Goal: Information Seeking & Learning: Find contact information

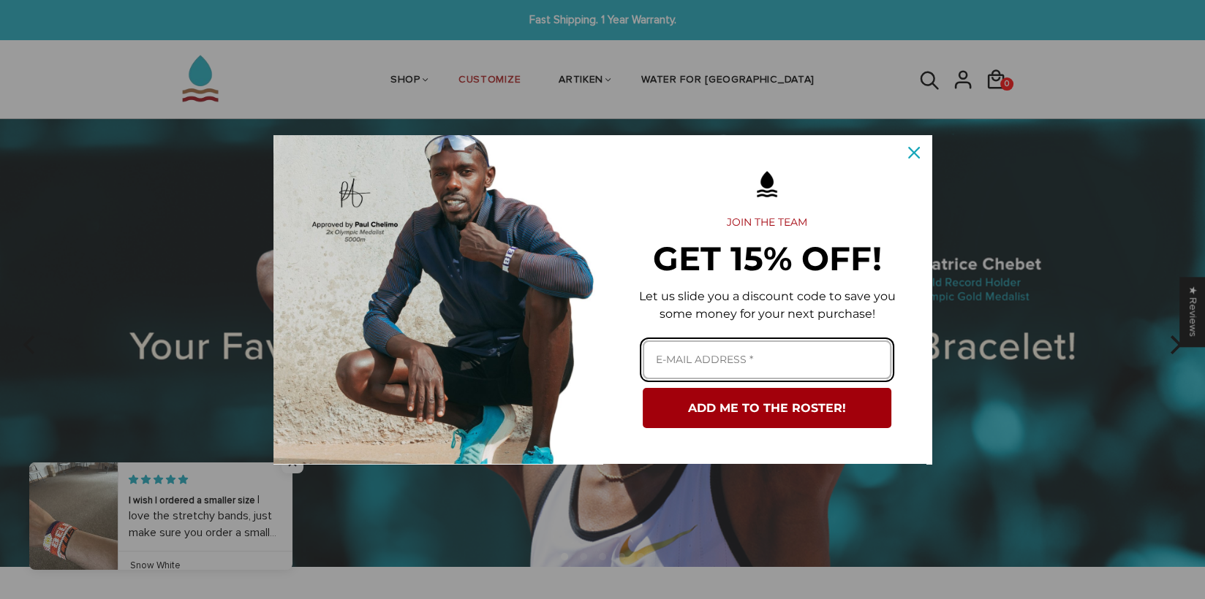
click at [669, 360] on input "Email field" at bounding box center [766, 360] width 249 height 39
type input "refinn99@hotmail.com"
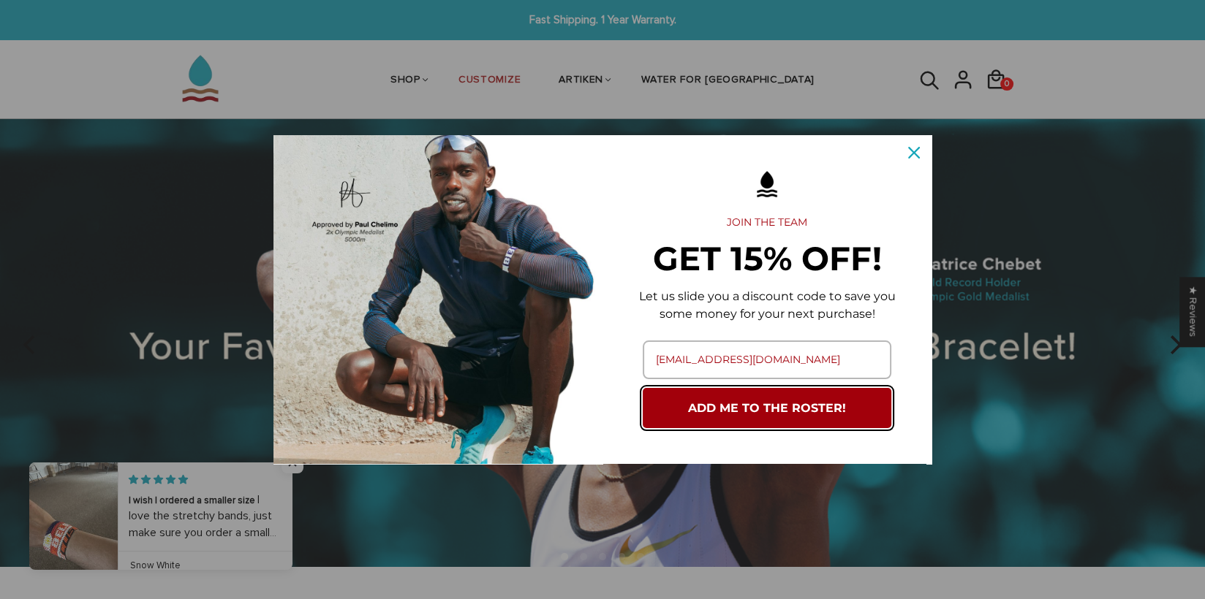
click at [722, 406] on button "ADD ME TO THE ROSTER!" at bounding box center [766, 408] width 249 height 40
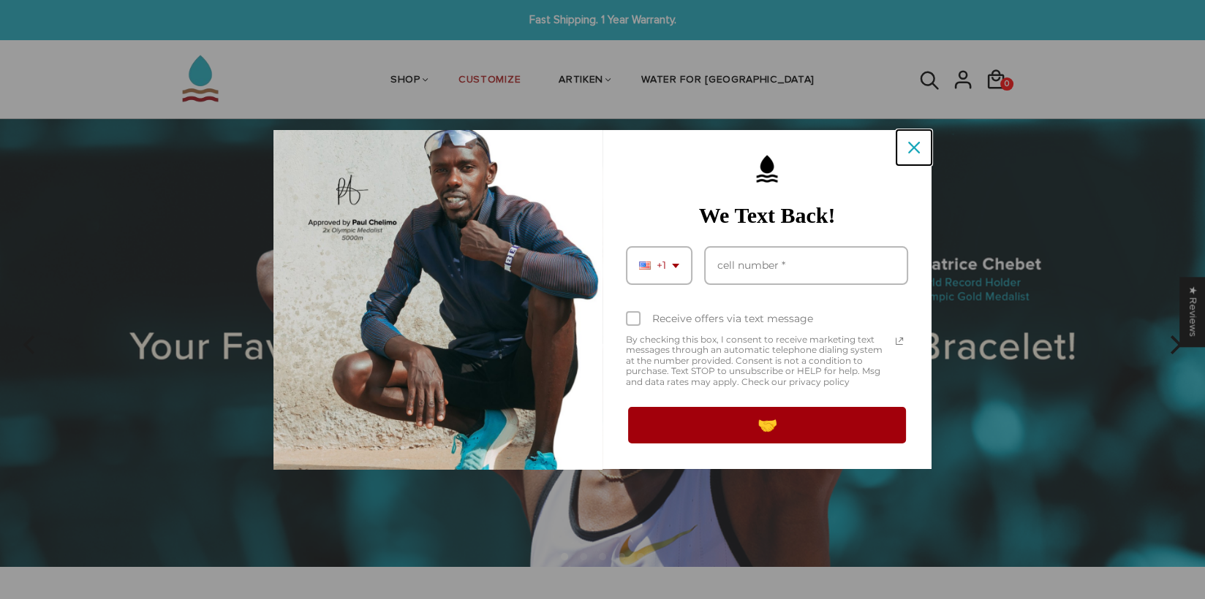
drag, startPoint x: 917, startPoint y: 148, endPoint x: 461, endPoint y: 22, distance: 473.3
click at [911, 147] on icon "close icon" at bounding box center [914, 148] width 12 height 12
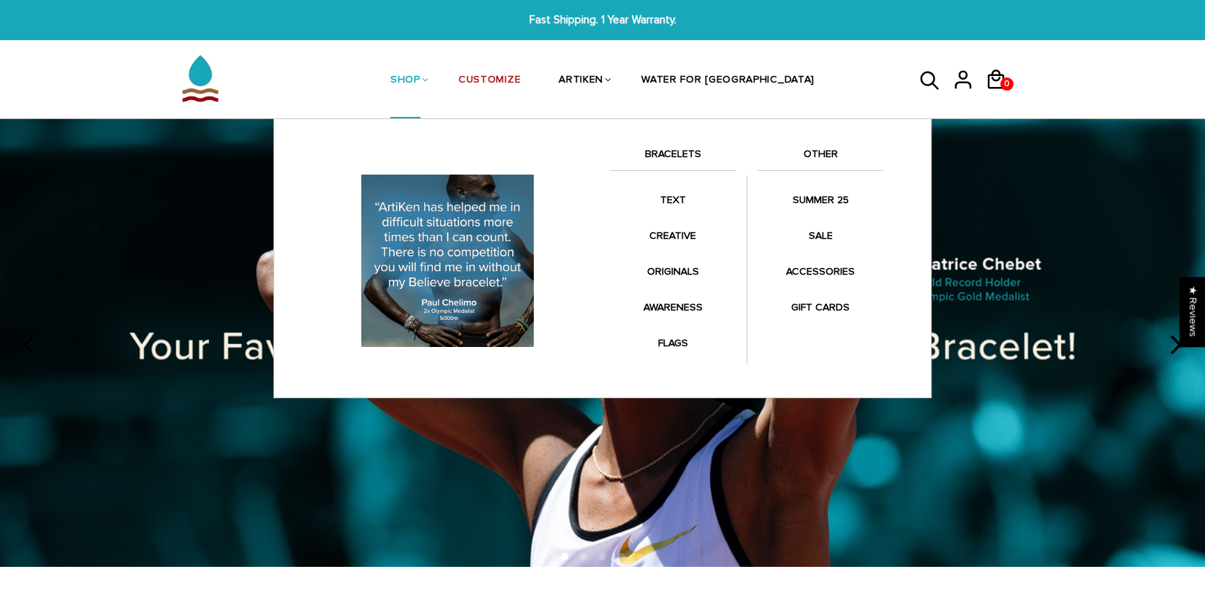
click at [420, 77] on link "SHOP" at bounding box center [405, 80] width 30 height 77
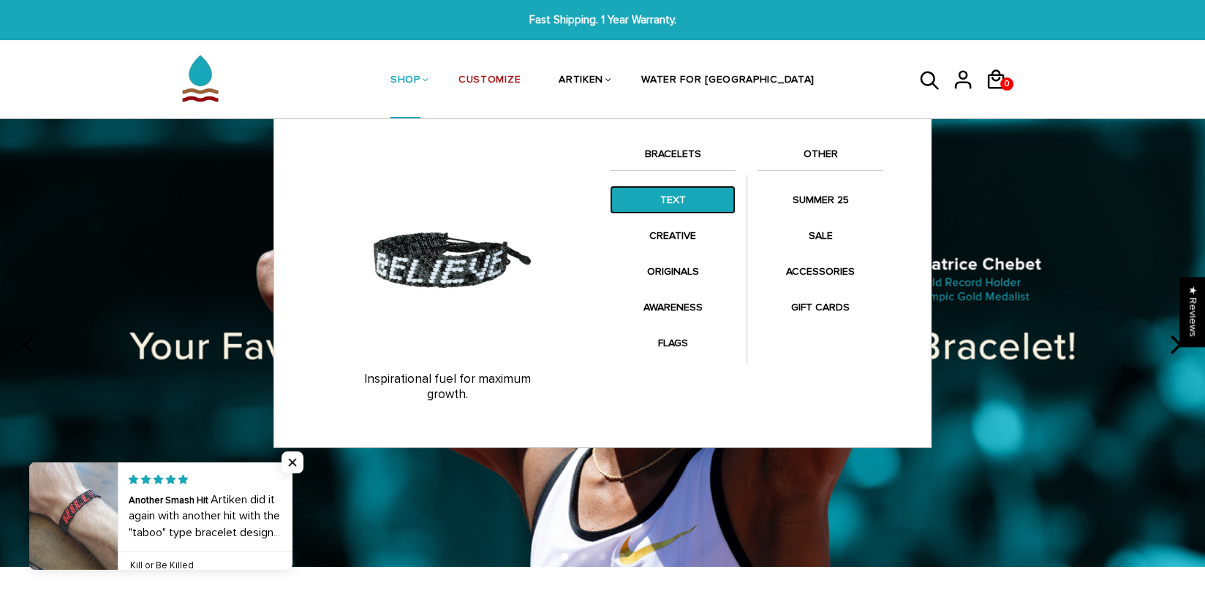
click at [669, 202] on link "TEXT" at bounding box center [673, 200] width 126 height 29
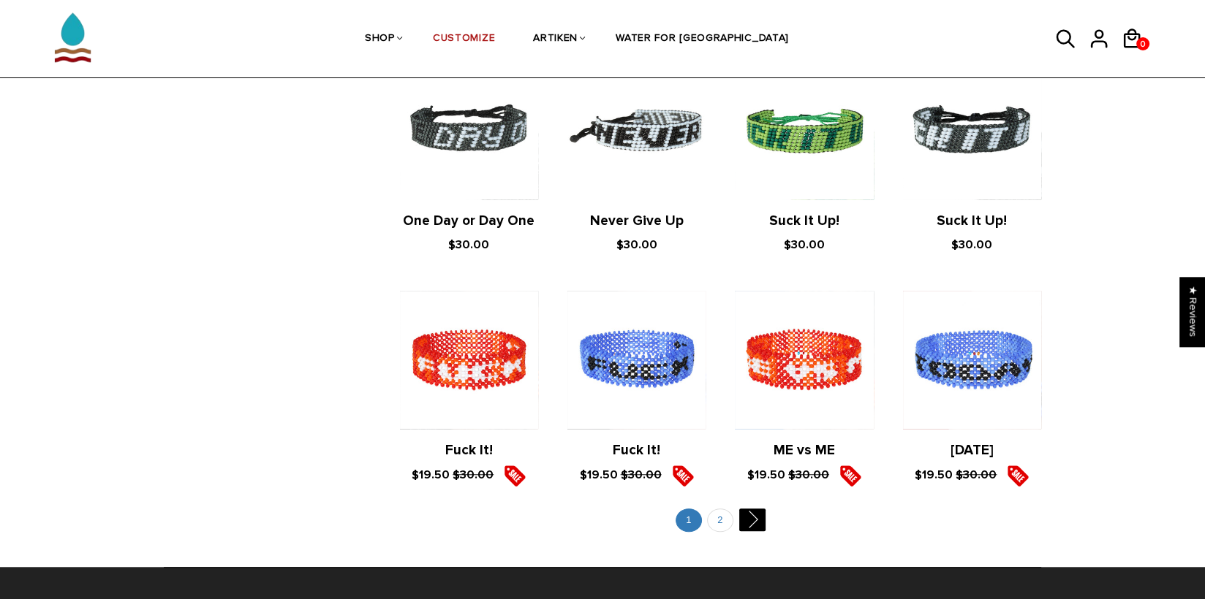
scroll to position [1535, 0]
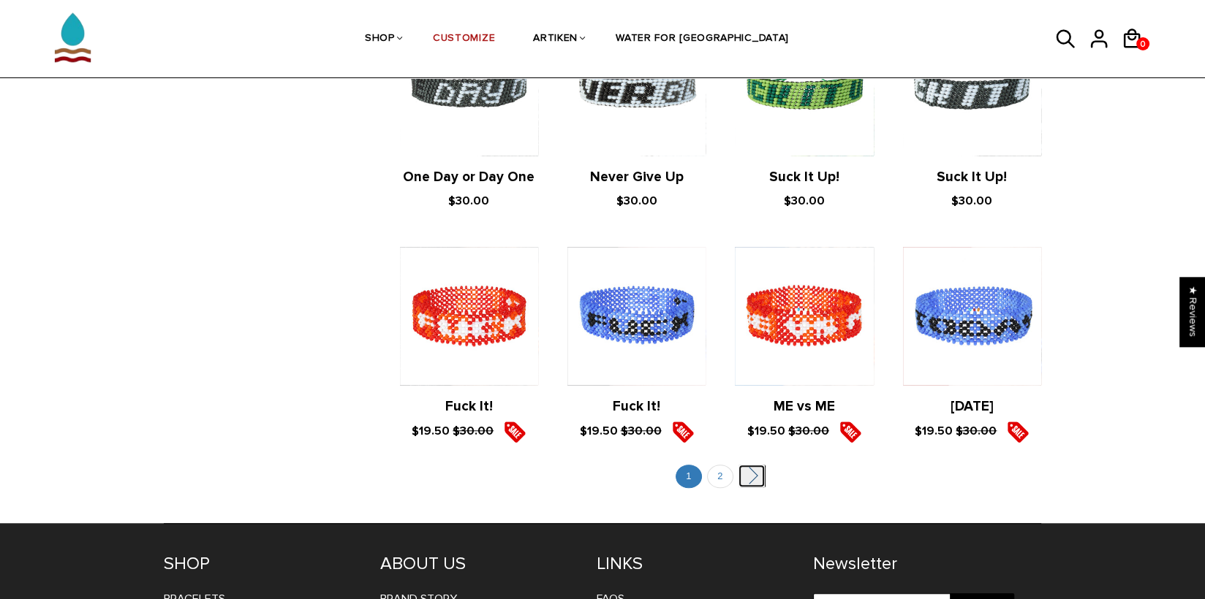
click at [762, 476] on link "" at bounding box center [751, 476] width 26 height 23
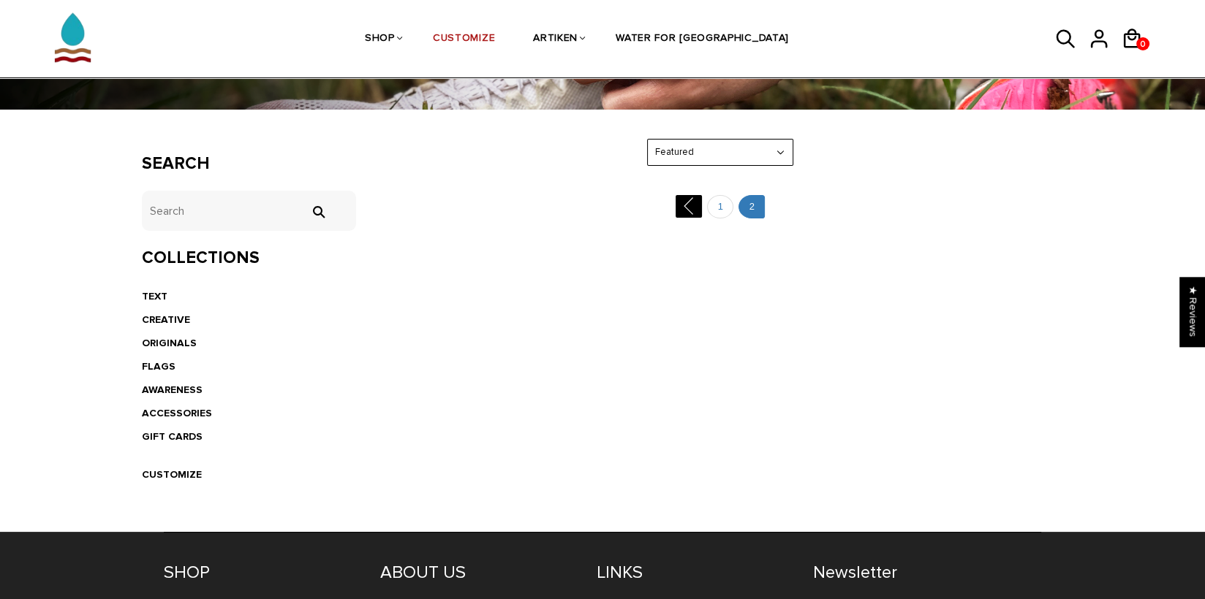
scroll to position [73, 0]
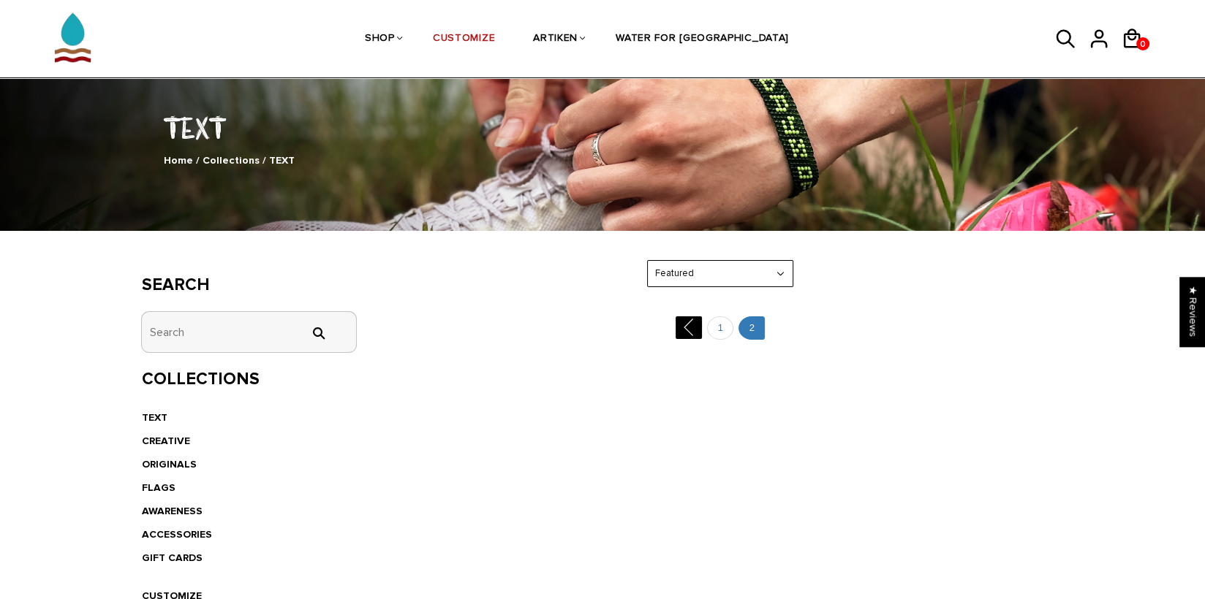
click at [178, 333] on input "tets" at bounding box center [249, 332] width 214 height 40
type input "highs and lows"
click at [303, 327] on input "" at bounding box center [317, 333] width 29 height 13
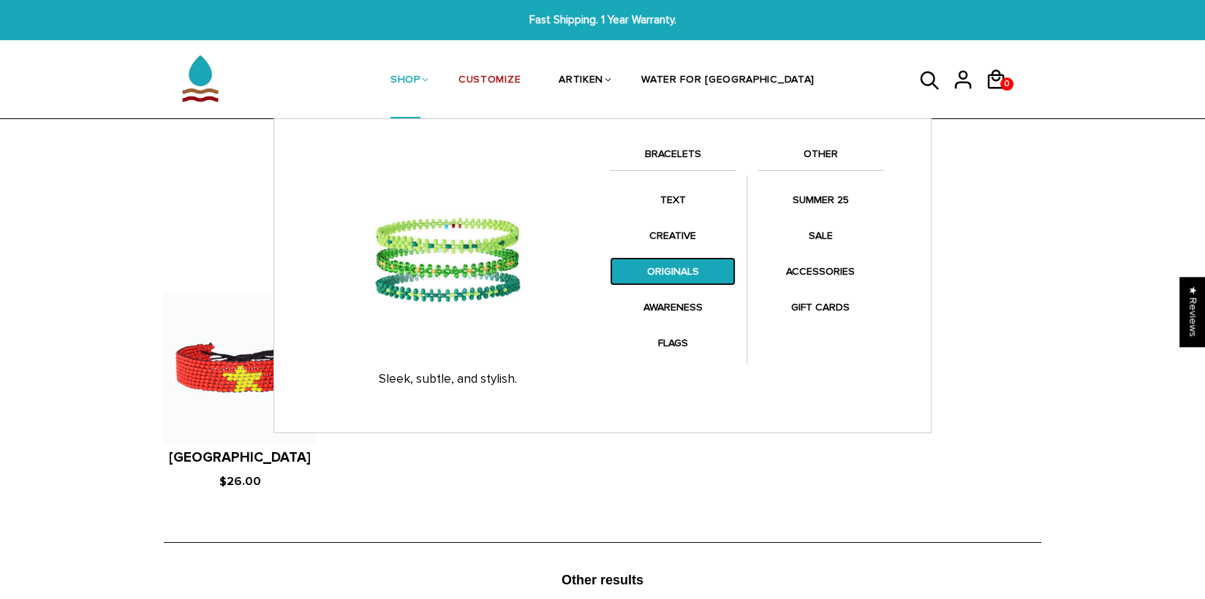
click at [683, 269] on link "ORIGINALS" at bounding box center [673, 271] width 126 height 29
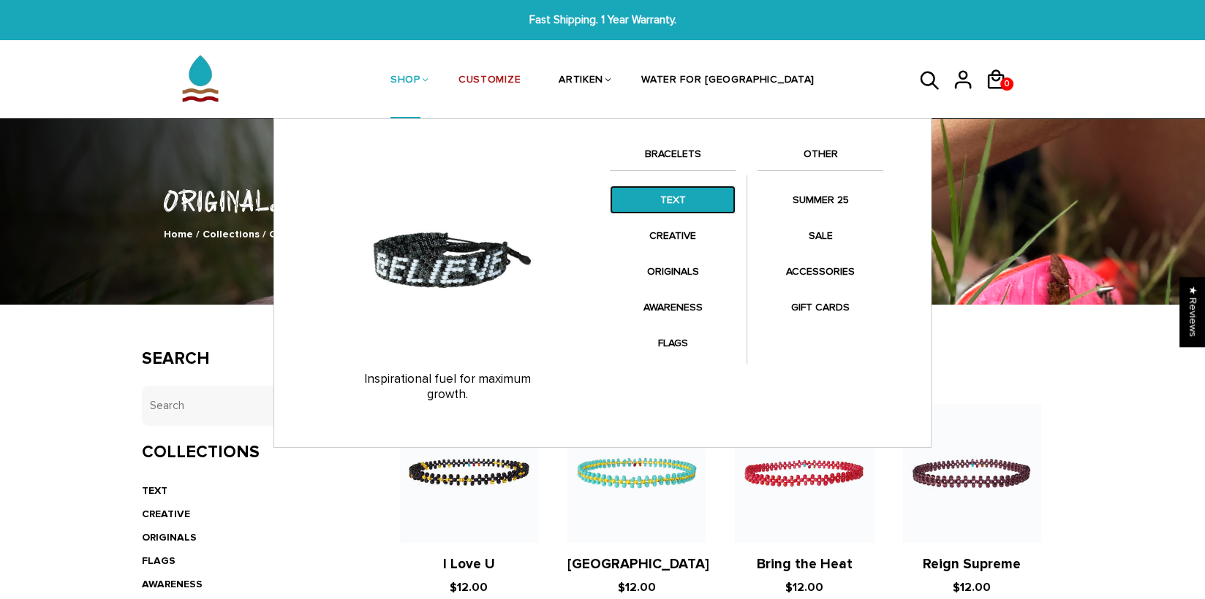
click at [667, 202] on link "TEXT" at bounding box center [673, 200] width 126 height 29
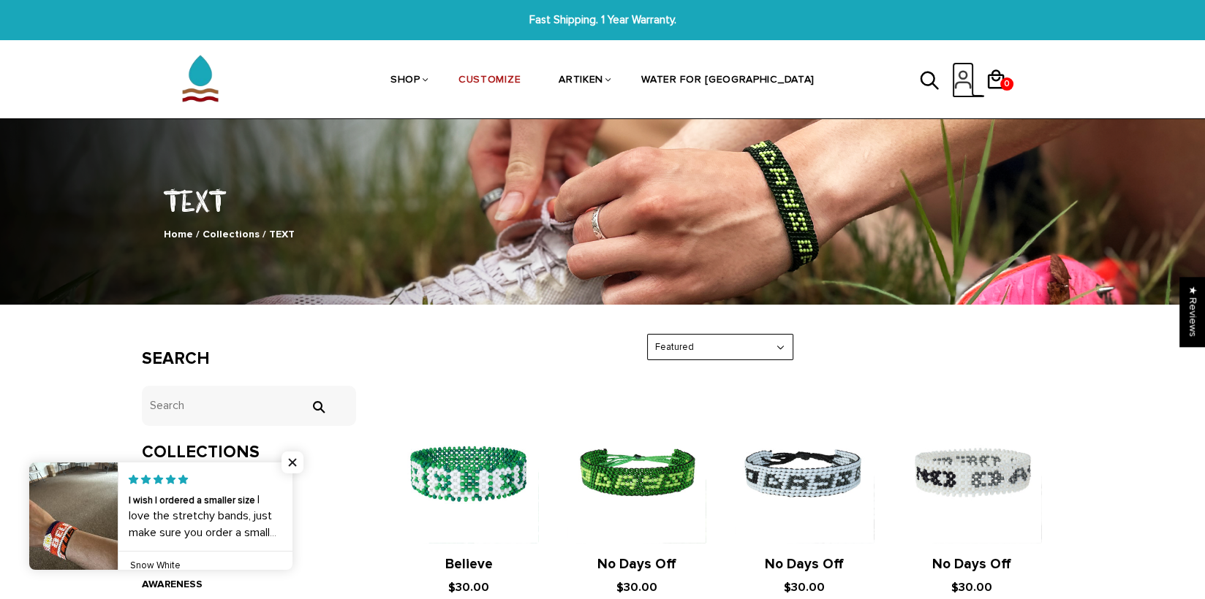
click at [959, 86] on icon at bounding box center [963, 79] width 22 height 35
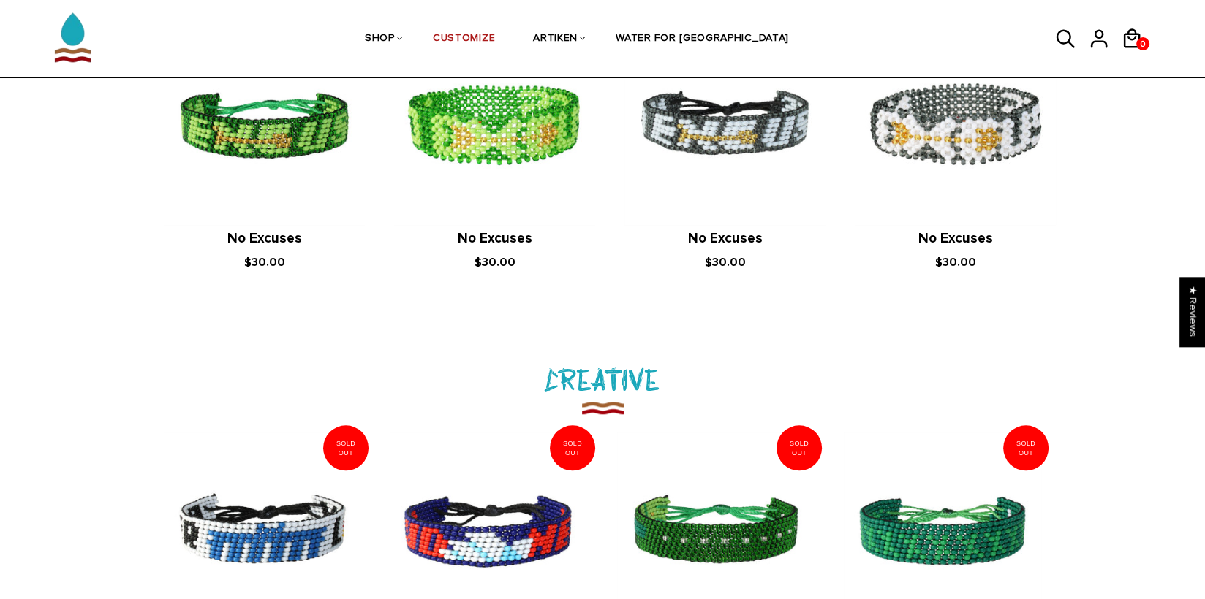
scroll to position [955, 0]
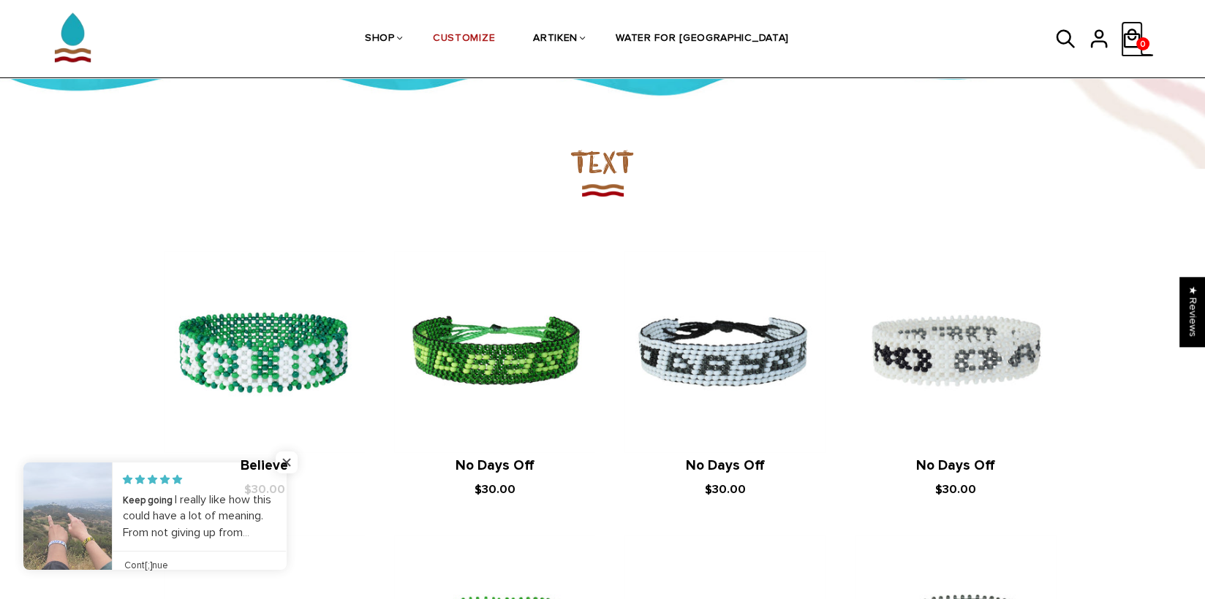
click at [1126, 37] on icon at bounding box center [1132, 38] width 22 height 35
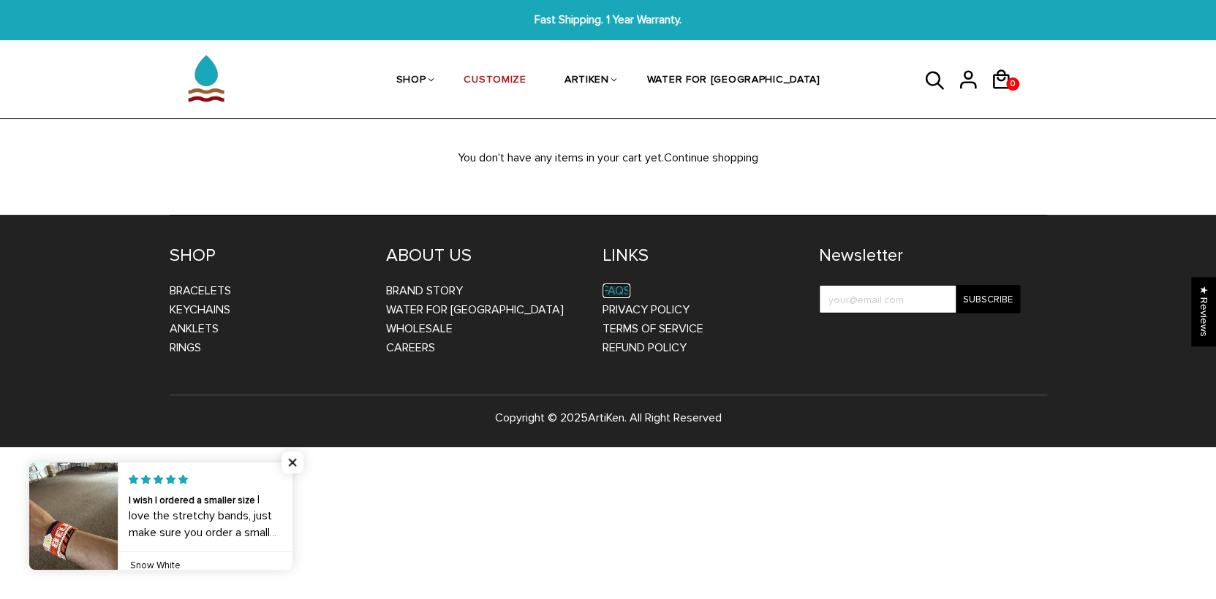
click at [618, 284] on link "FAQs" at bounding box center [616, 291] width 28 height 15
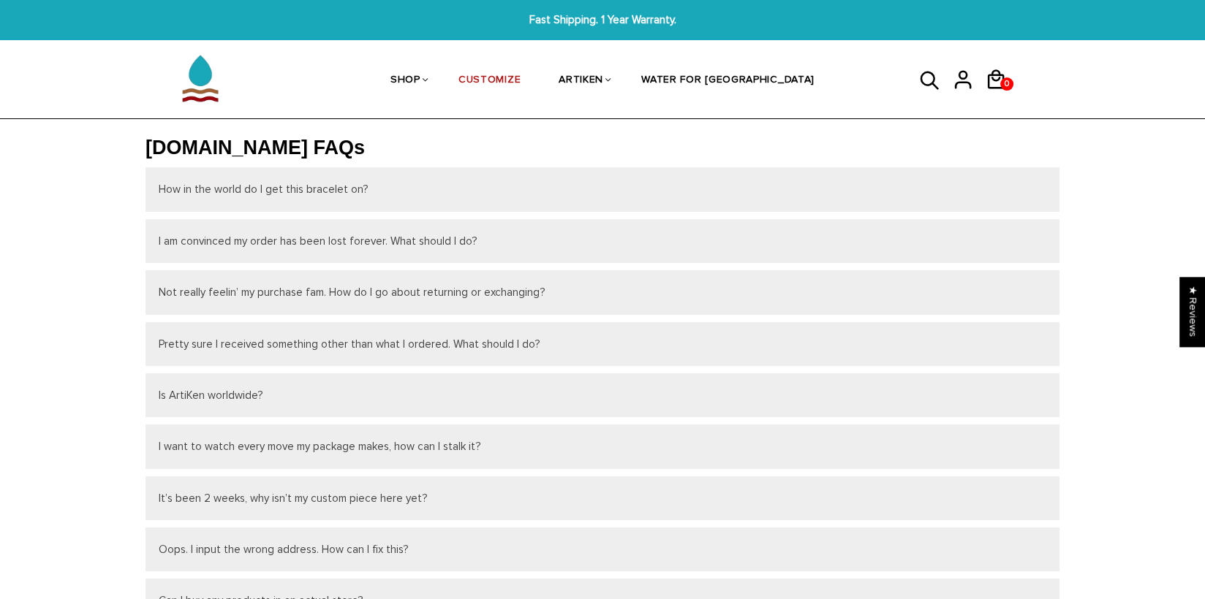
click at [917, 82] on div "Purchases Addresses Log out 0 0 View cart Check out" at bounding box center [968, 80] width 146 height 77
click at [925, 79] on icon at bounding box center [930, 81] width 22 height 35
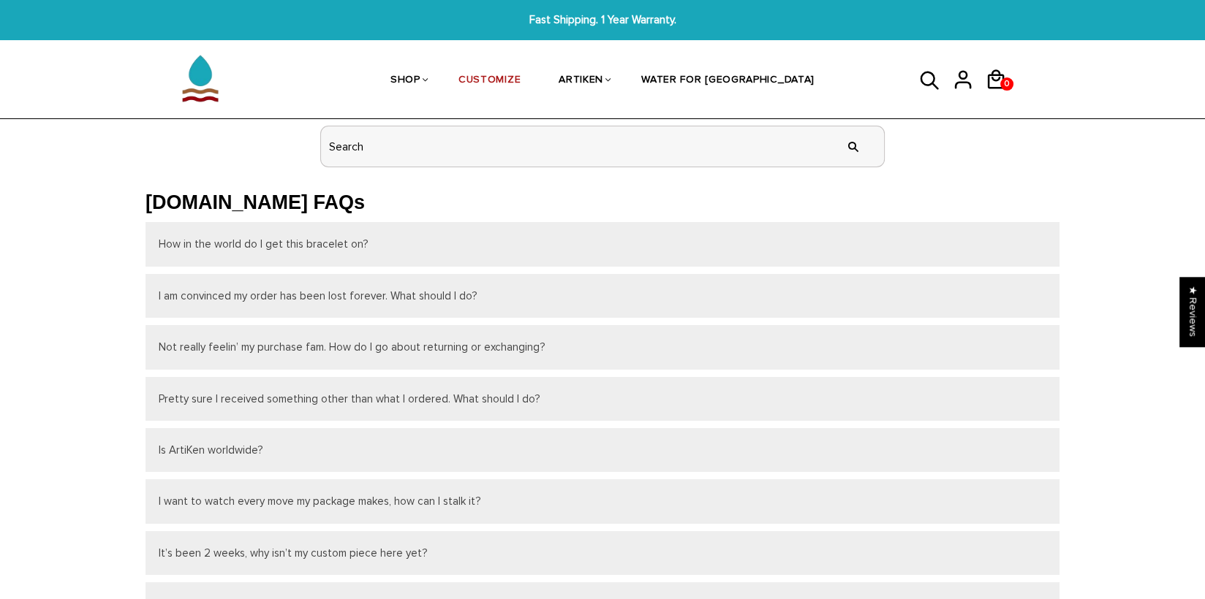
click at [372, 158] on input "header search" at bounding box center [602, 146] width 563 height 40
type input "customer service"
click at [838, 119] on input "" at bounding box center [852, 146] width 29 height 55
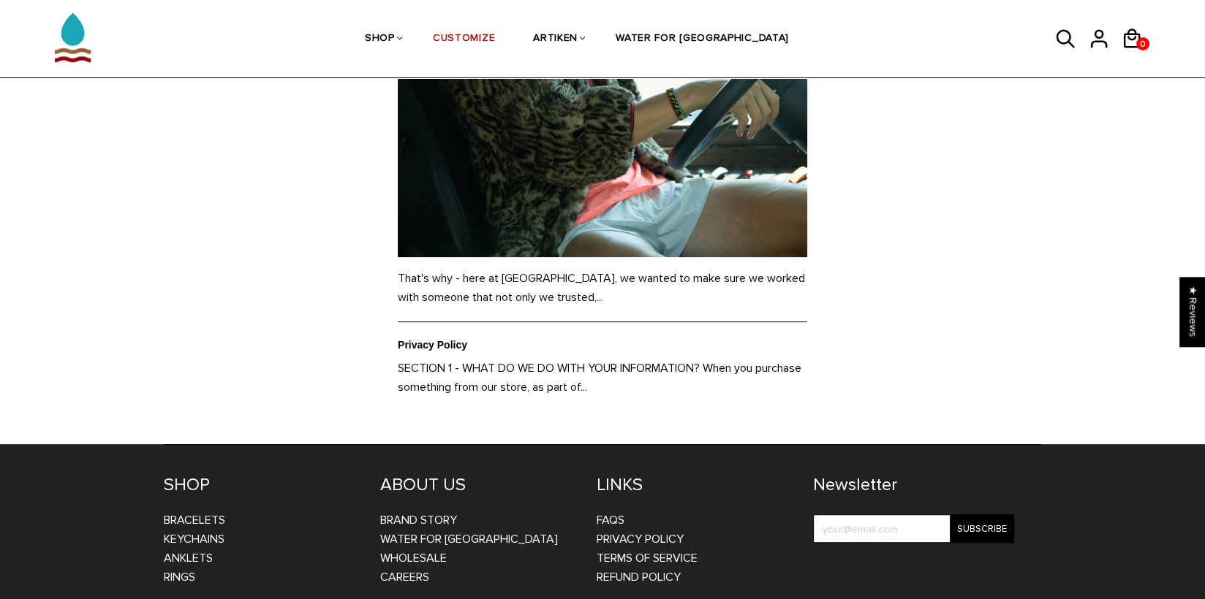
scroll to position [512, 0]
